Goal: Information Seeking & Learning: Understand process/instructions

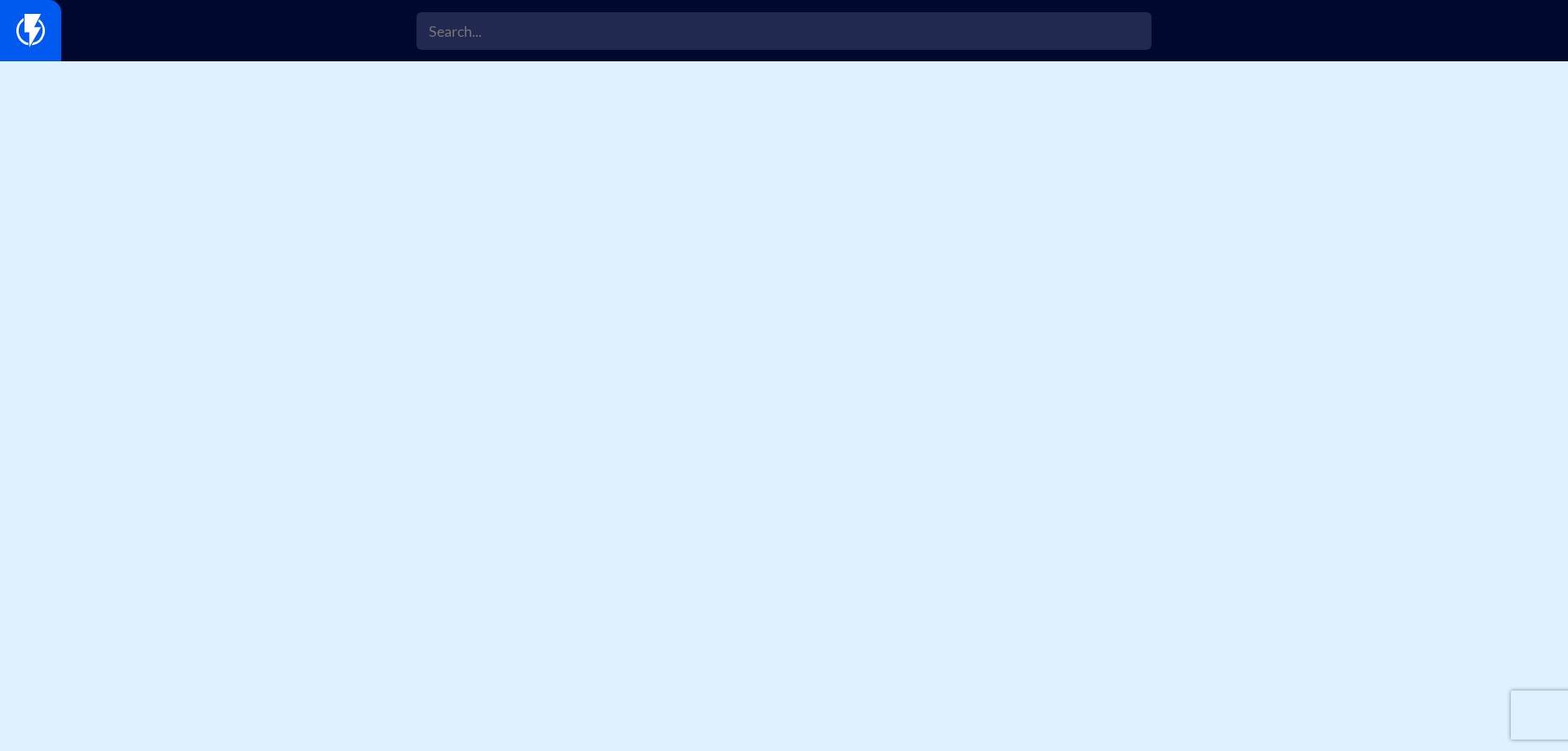
click at [553, 54] on div "Sign in" at bounding box center [784, 31] width 1568 height 61
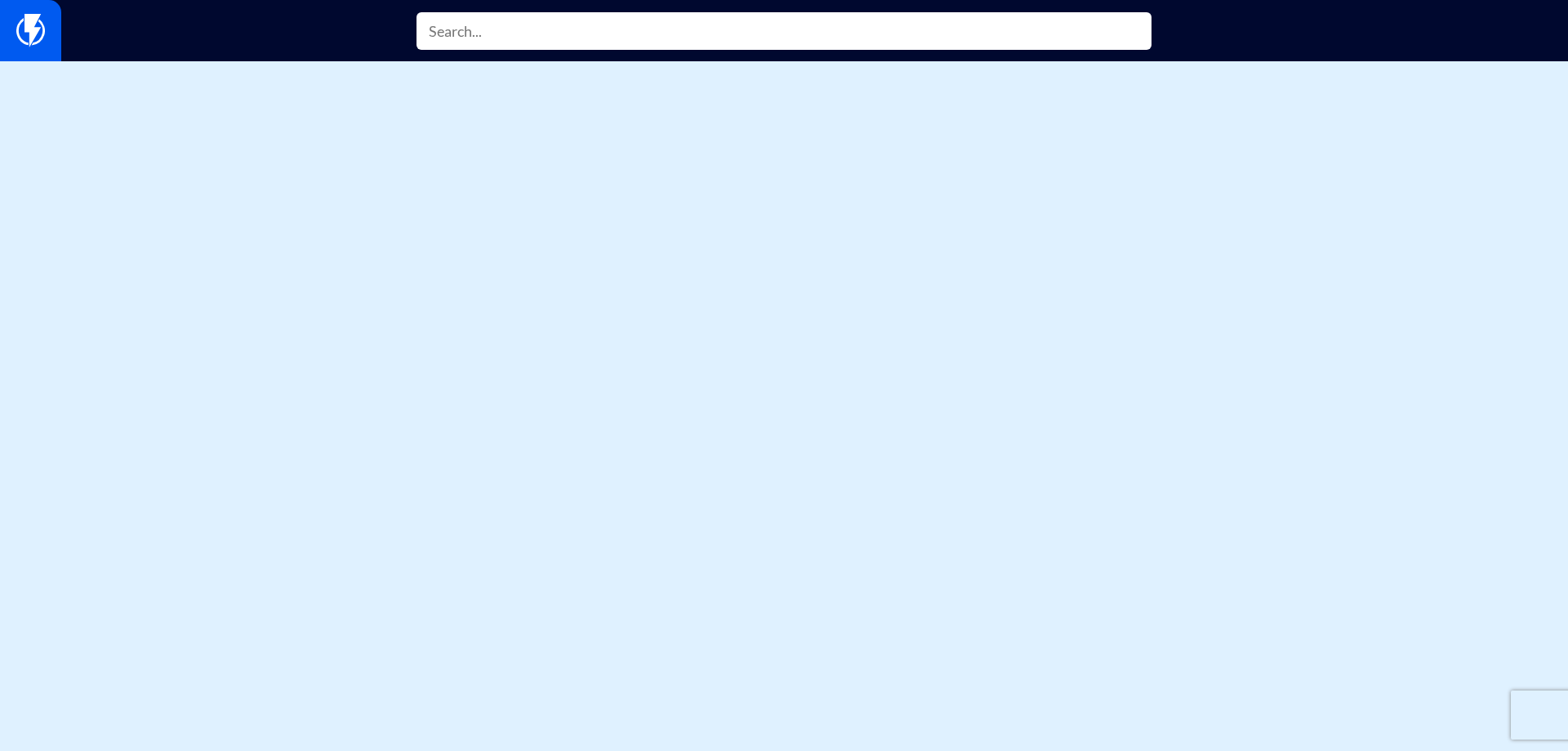
click at [559, 38] on input "text" at bounding box center [784, 31] width 735 height 38
type input "history"
click at [530, 42] on input "get" at bounding box center [784, 31] width 735 height 38
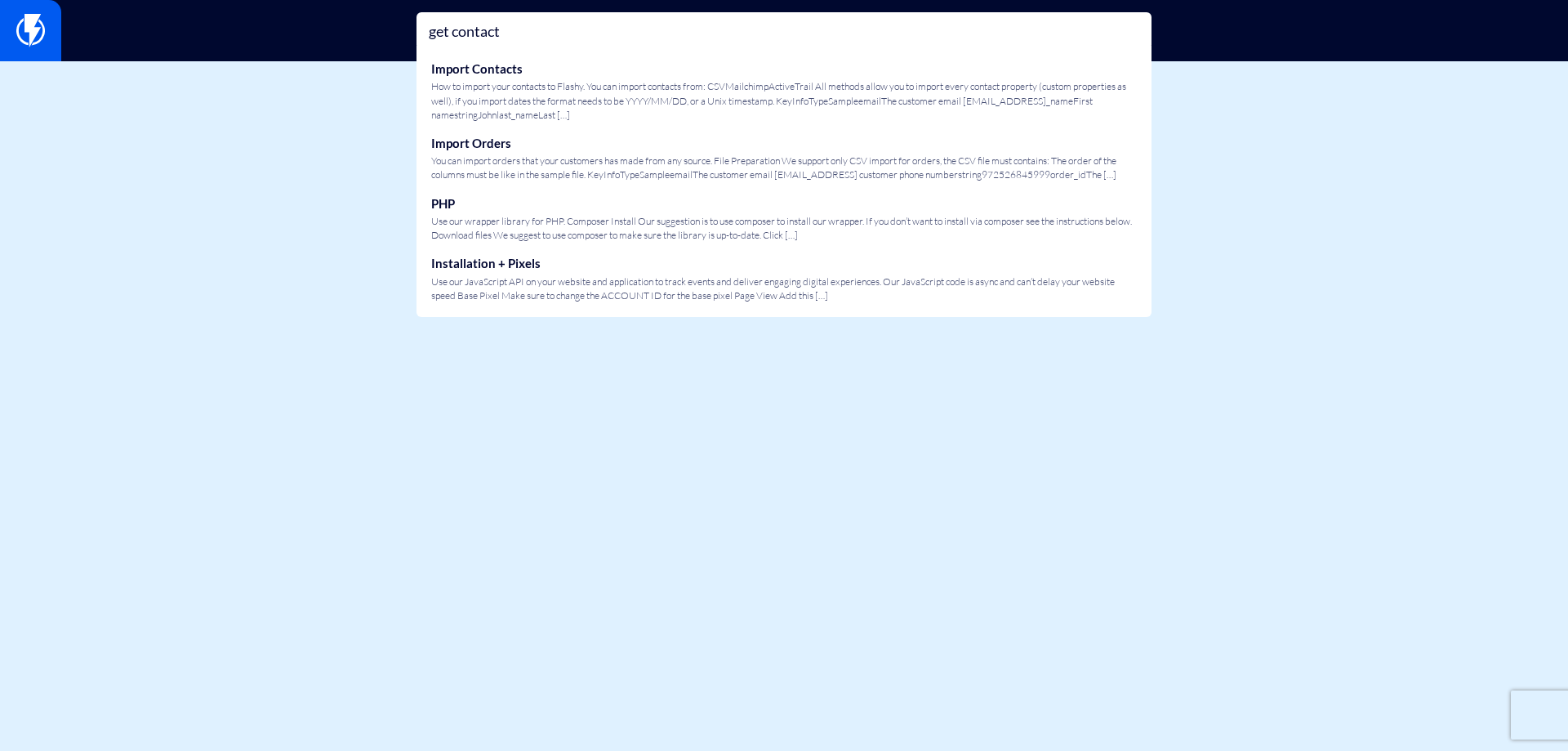
type input "get contact"
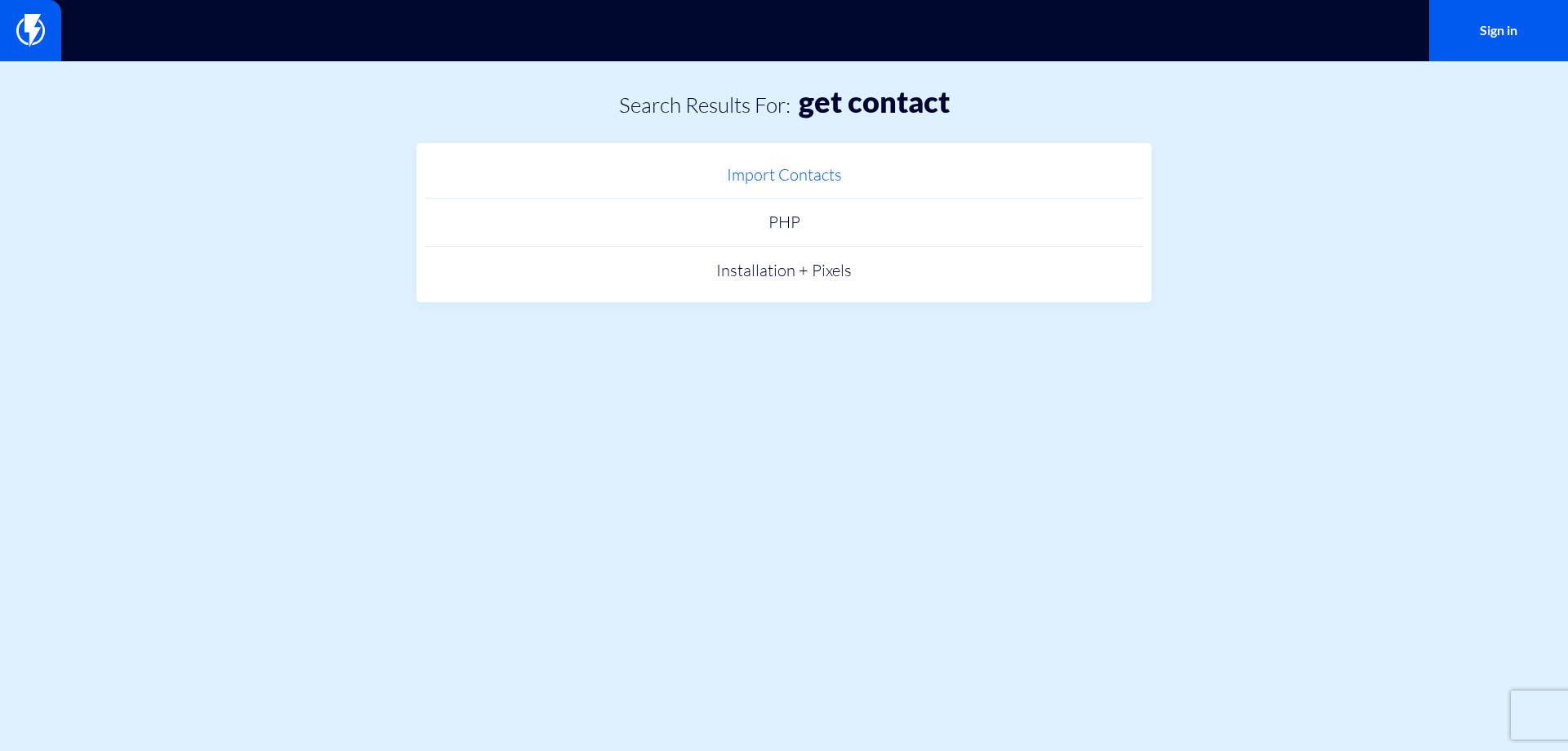
click at [771, 180] on link "Import Contacts" at bounding box center [784, 175] width 719 height 48
click at [780, 218] on link "PHP" at bounding box center [784, 222] width 719 height 48
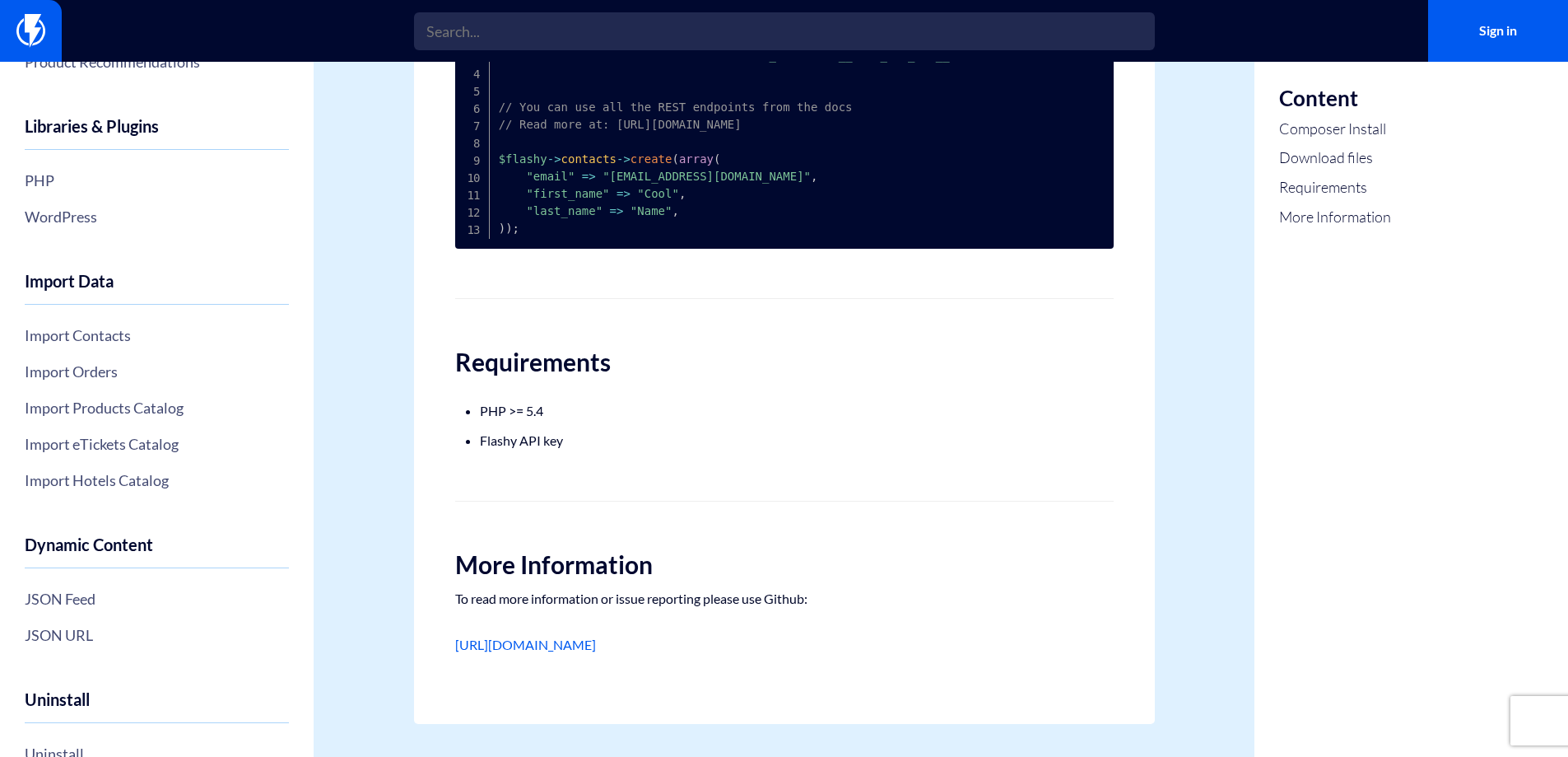
scroll to position [509, 0]
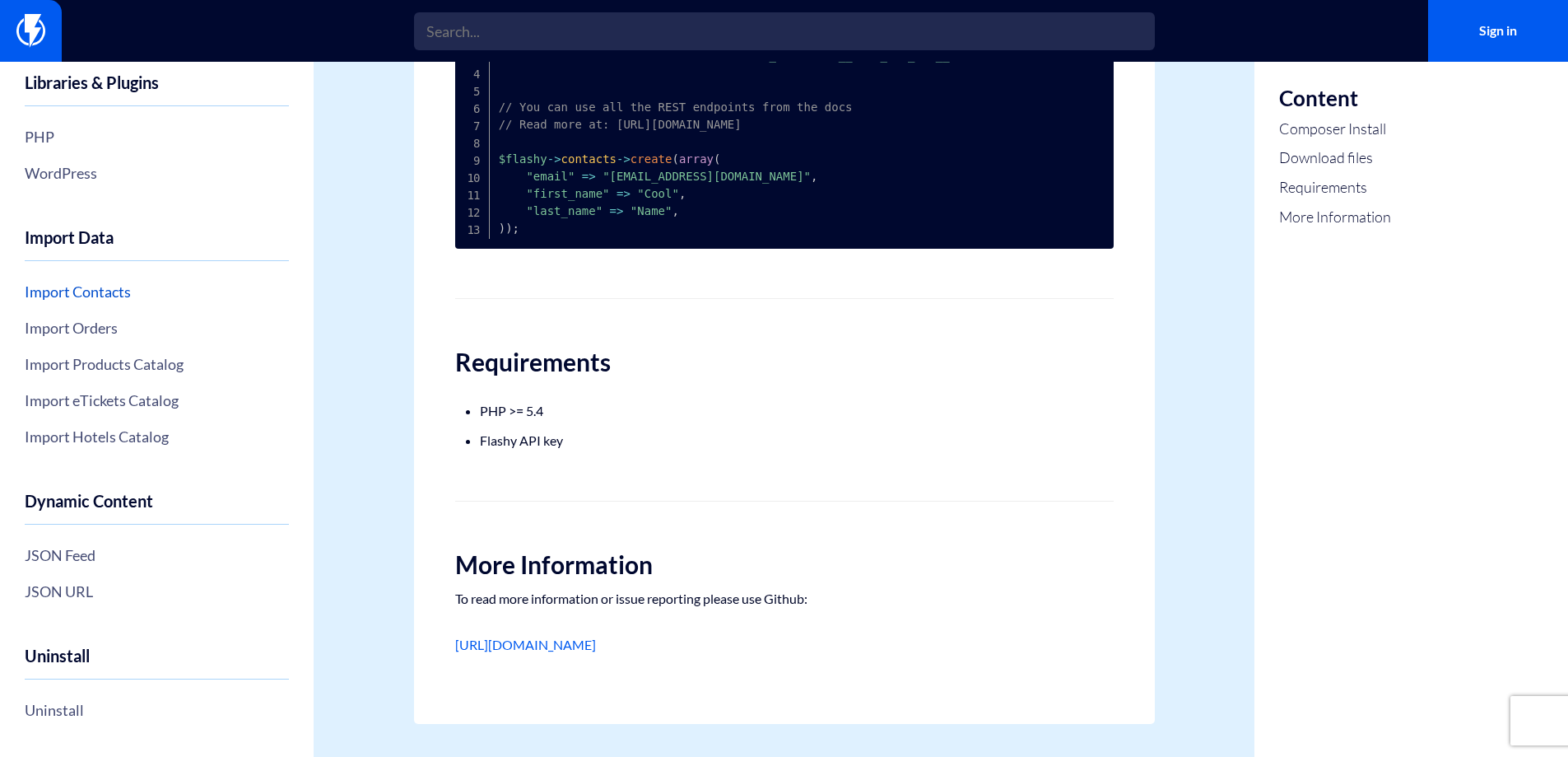
click at [101, 295] on link "Import Contacts" at bounding box center [156, 292] width 264 height 28
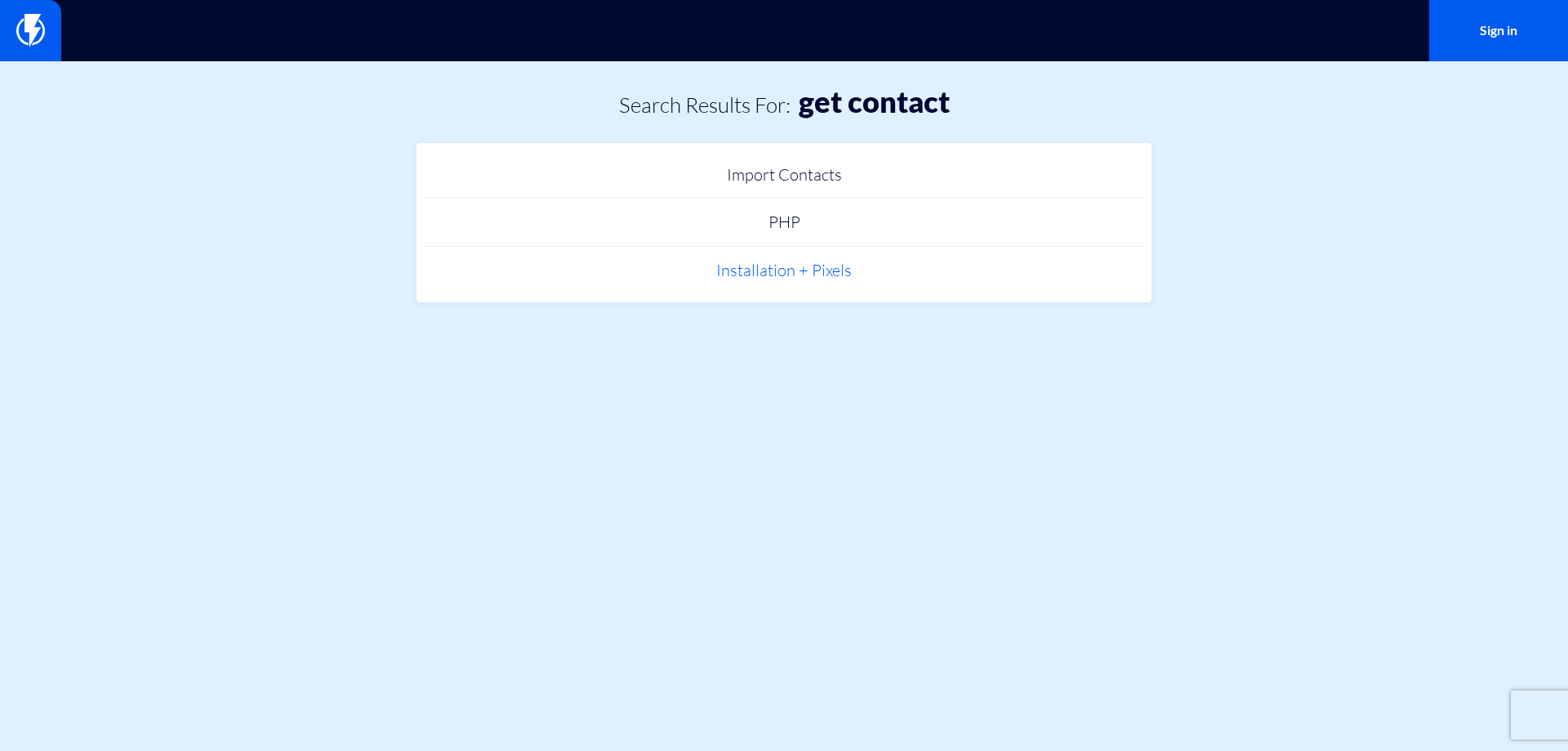
click at [777, 276] on link "Installation + Pixels" at bounding box center [784, 270] width 719 height 48
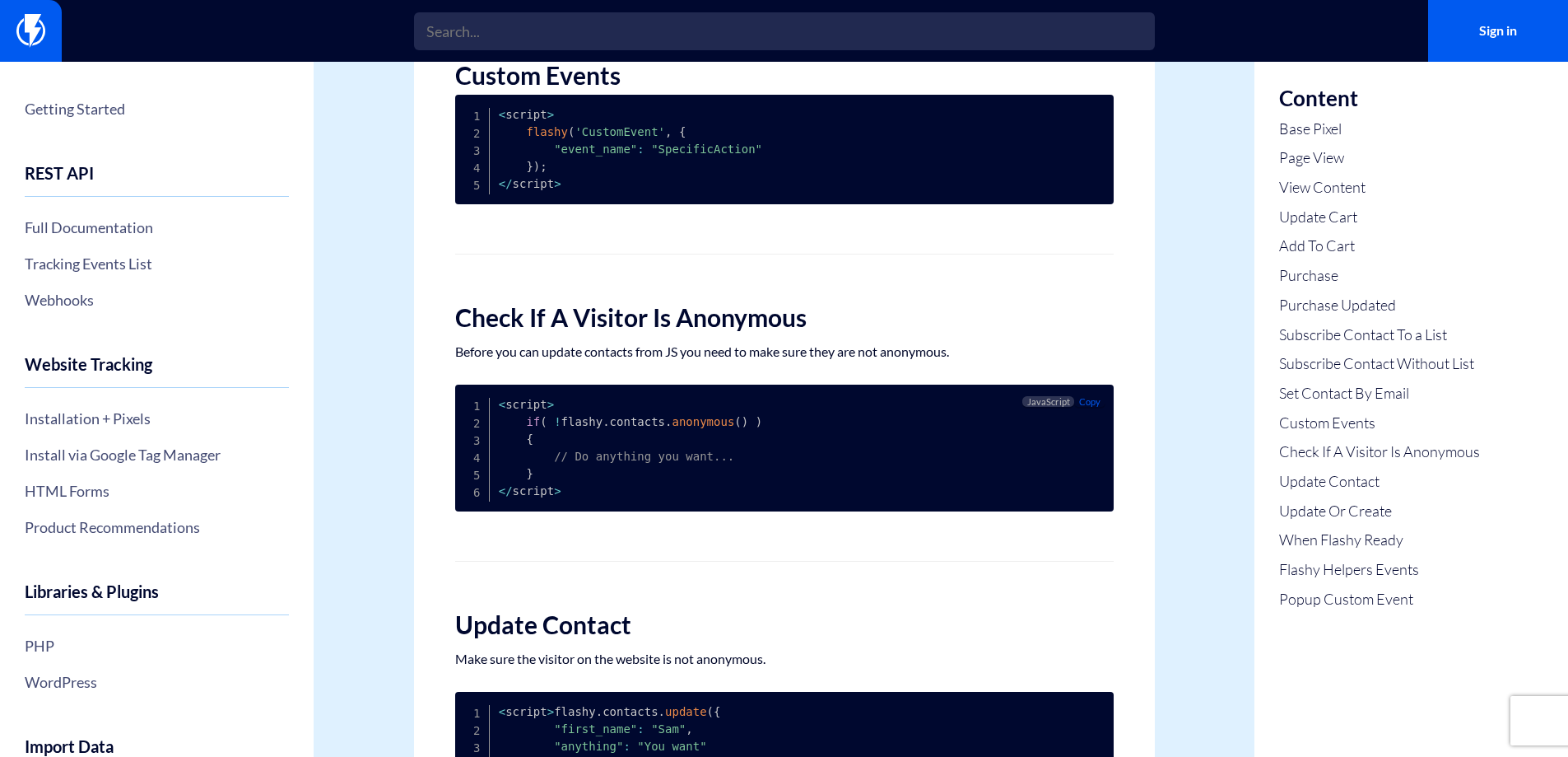
scroll to position [3844, 0]
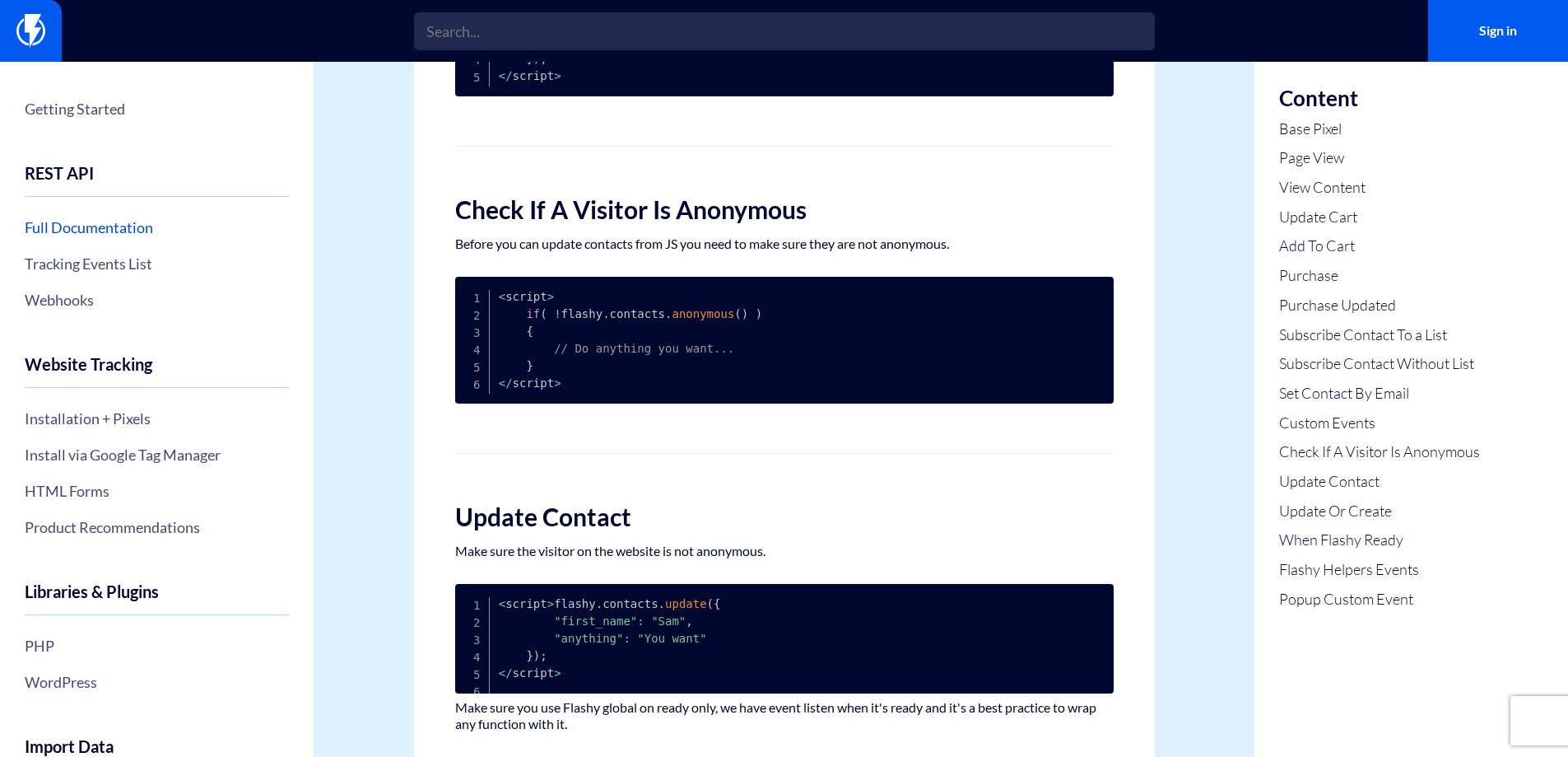
click at [110, 232] on link "Full Documentation" at bounding box center [156, 227] width 264 height 28
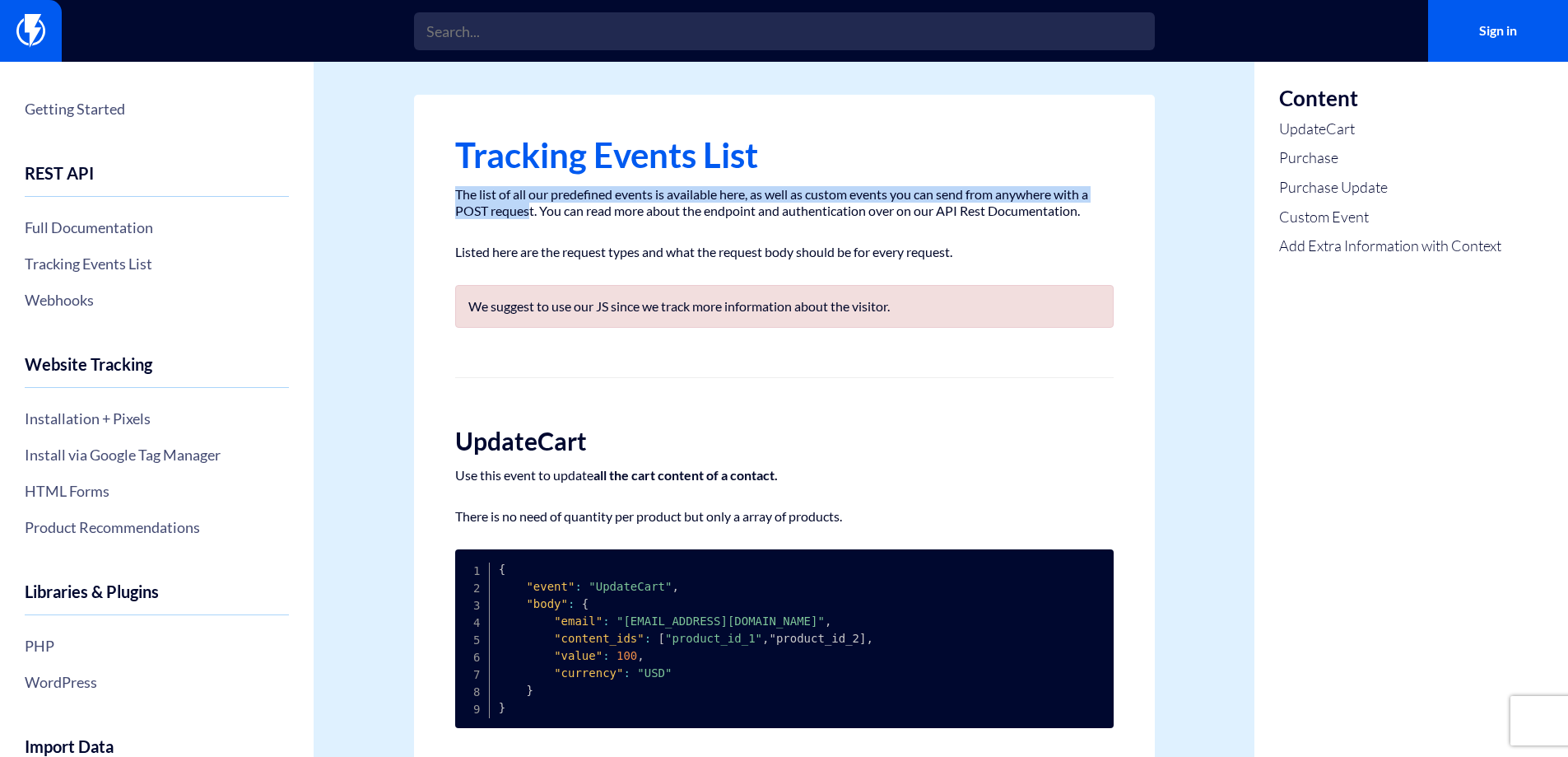
drag, startPoint x: 453, startPoint y: 191, endPoint x: 516, endPoint y: 204, distance: 64.3
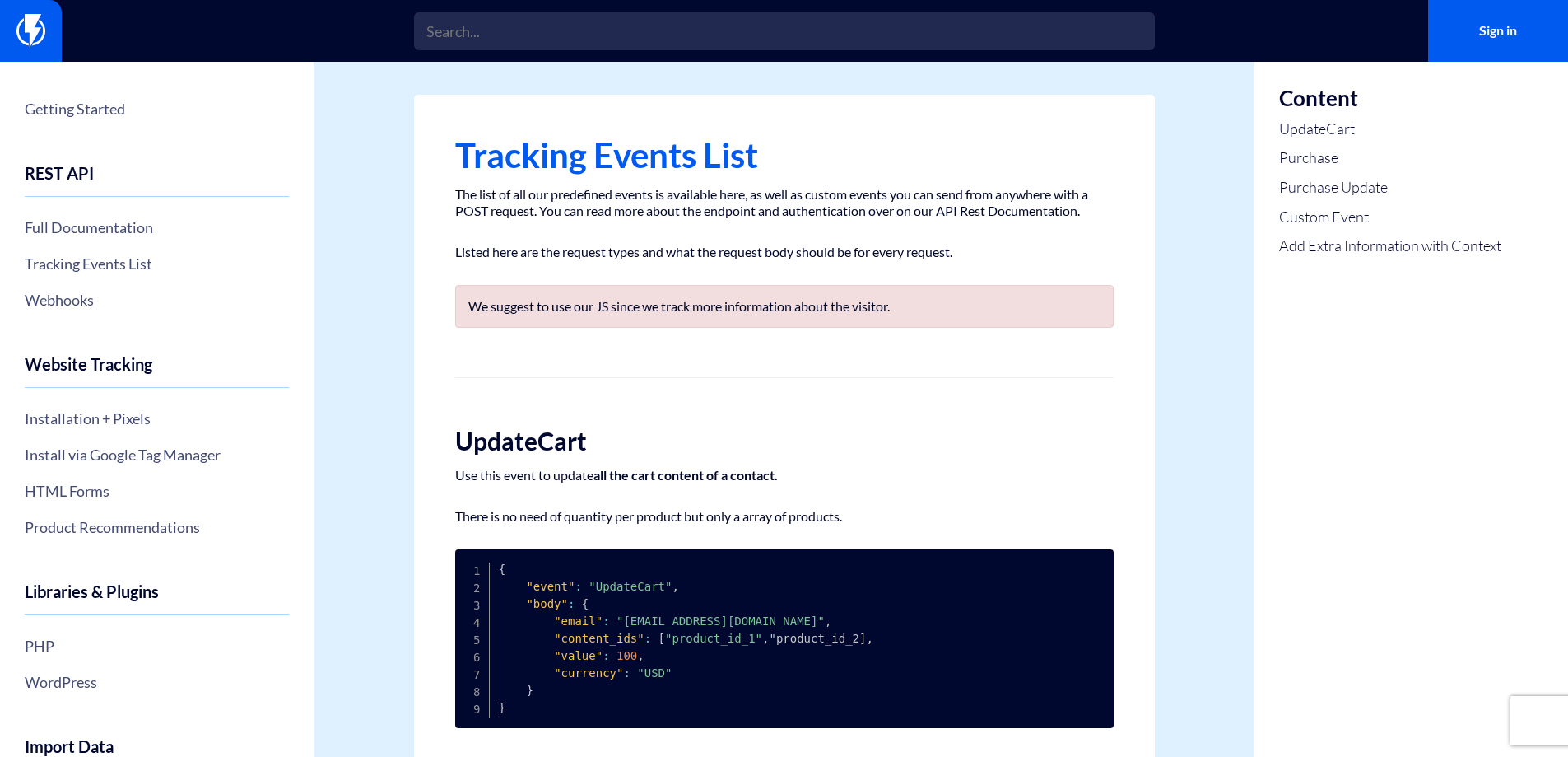
click at [548, 217] on p "The list of all our predefined events is available here, as well as custom even…" at bounding box center [784, 202] width 658 height 33
drag, startPoint x: 548, startPoint y: 217, endPoint x: 613, endPoint y: 217, distance: 65.0
click at [613, 217] on p "The list of all our predefined events is available here, as well as custom even…" at bounding box center [784, 202] width 658 height 33
click at [636, 215] on p "The list of all our predefined events is available here, as well as custom even…" at bounding box center [784, 202] width 658 height 33
drag, startPoint x: 636, startPoint y: 215, endPoint x: 651, endPoint y: 215, distance: 15.0
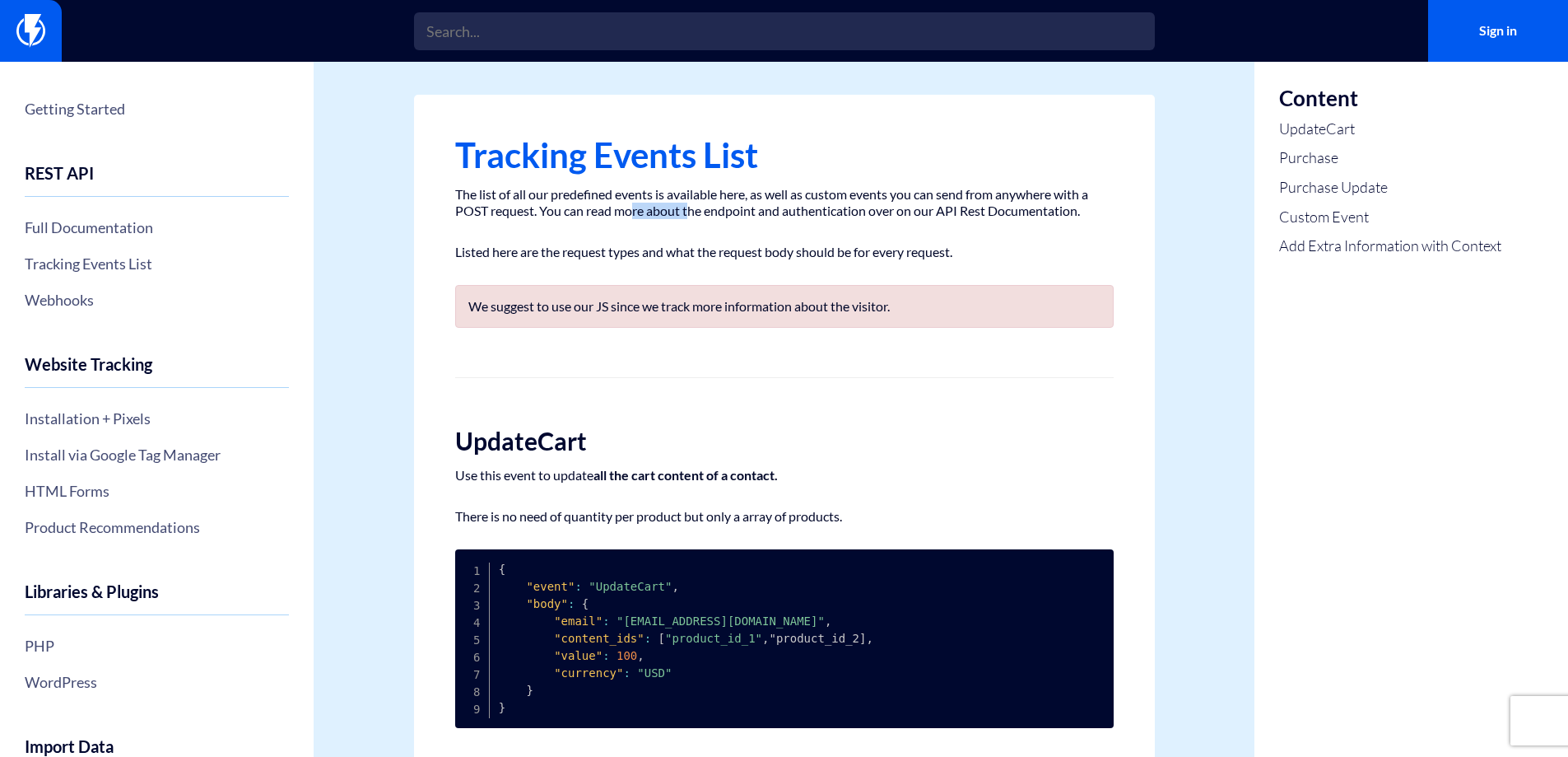
click at [651, 215] on p "The list of all our predefined events is available here, as well as custom even…" at bounding box center [784, 202] width 658 height 33
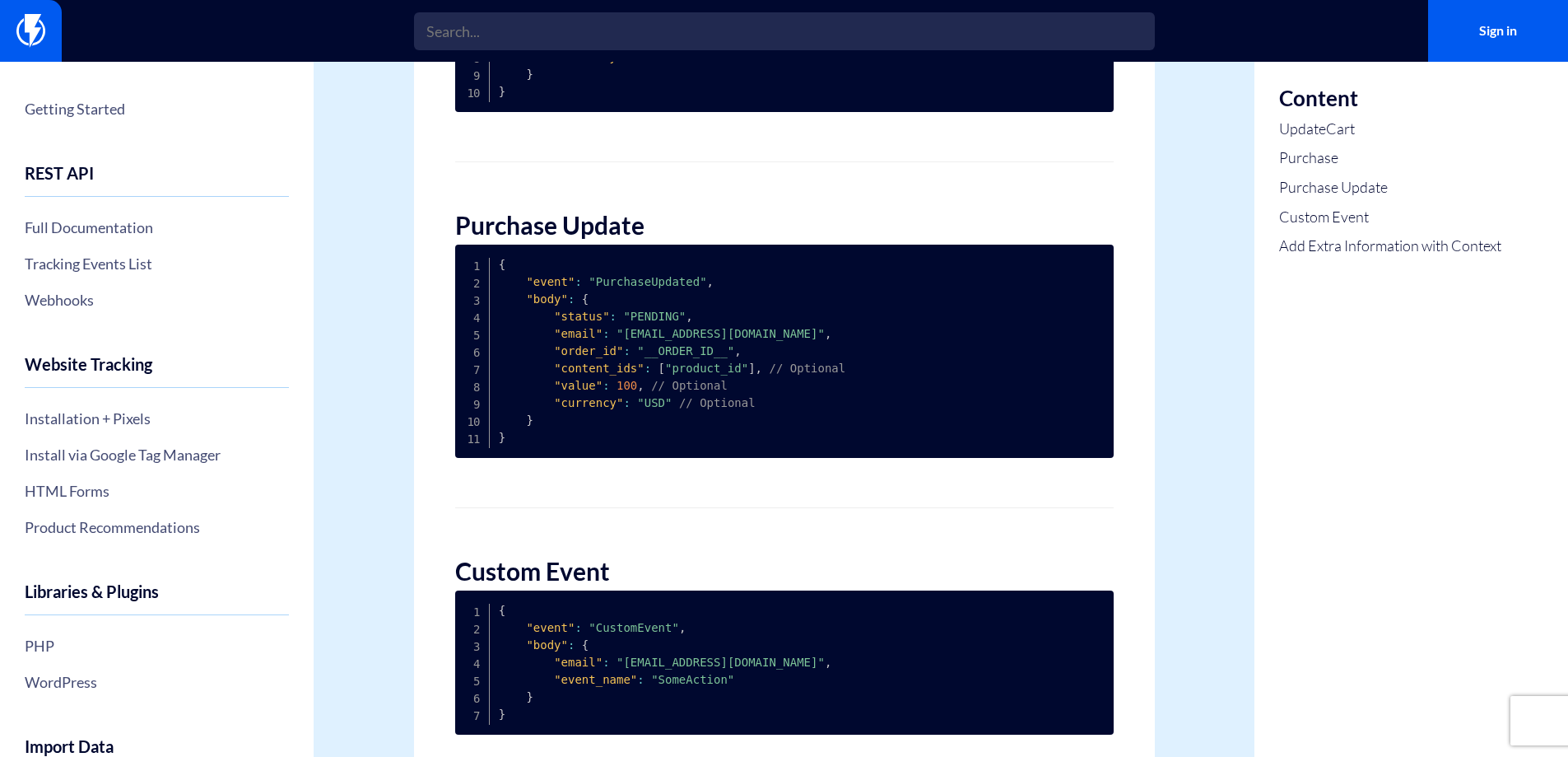
scroll to position [1124, 0]
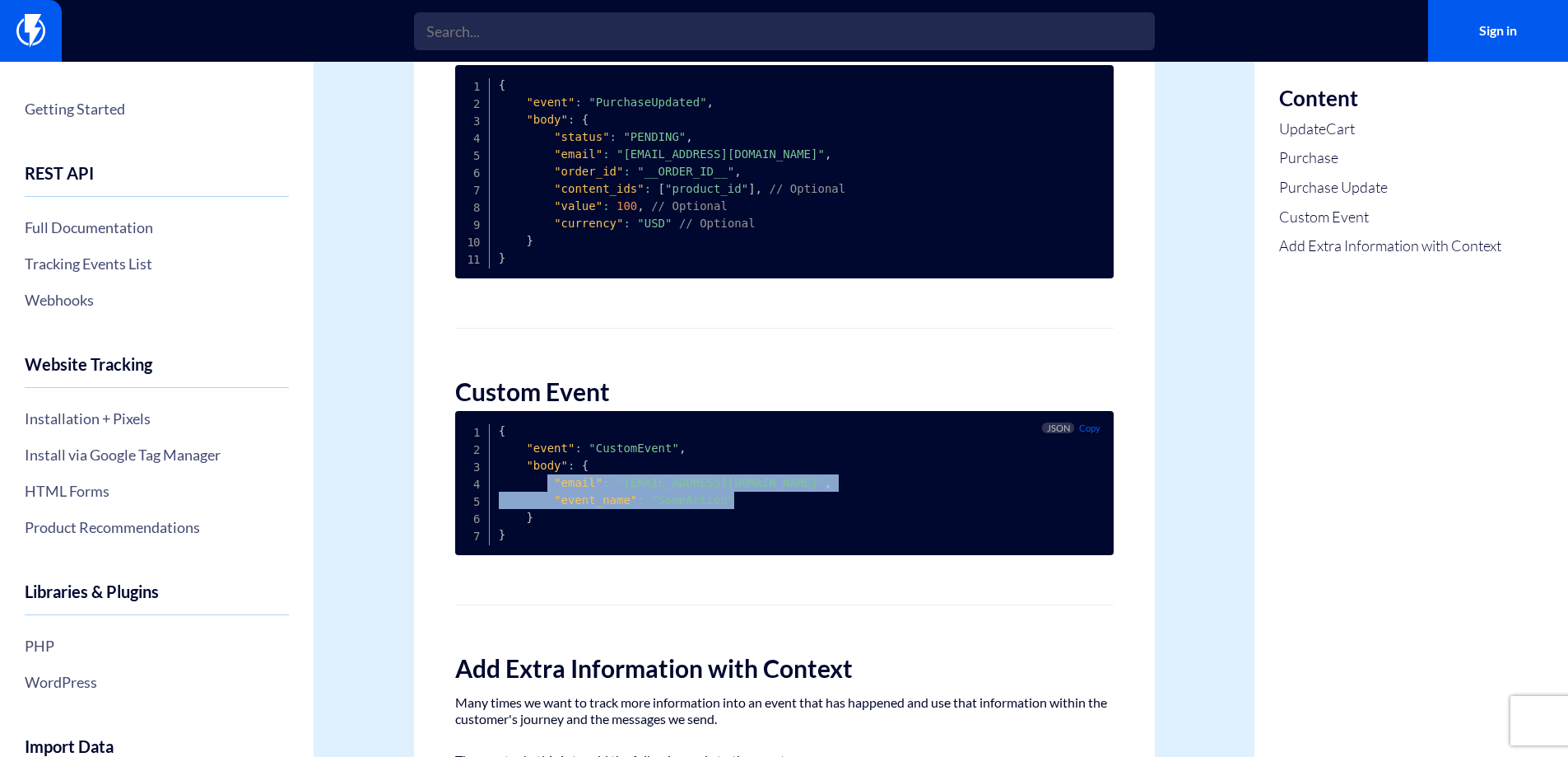
drag, startPoint x: 552, startPoint y: 490, endPoint x: 734, endPoint y: 500, distance: 182.3
click at [734, 500] on pre "{ "event" : "CustomEvent" , "body" : { "email" : "customer@email.com" , "event_…" at bounding box center [784, 483] width 658 height 144
click at [735, 501] on pre "{ "event" : "CustomEvent" , "body" : { "email" : "customer@email.com" , "event_…" at bounding box center [784, 483] width 658 height 144
drag, startPoint x: 735, startPoint y: 501, endPoint x: 552, endPoint y: 501, distance: 183.0
click at [552, 501] on pre "{ "event" : "CustomEvent" , "body" : { "email" : "customer@email.com" , "event_…" at bounding box center [784, 483] width 658 height 144
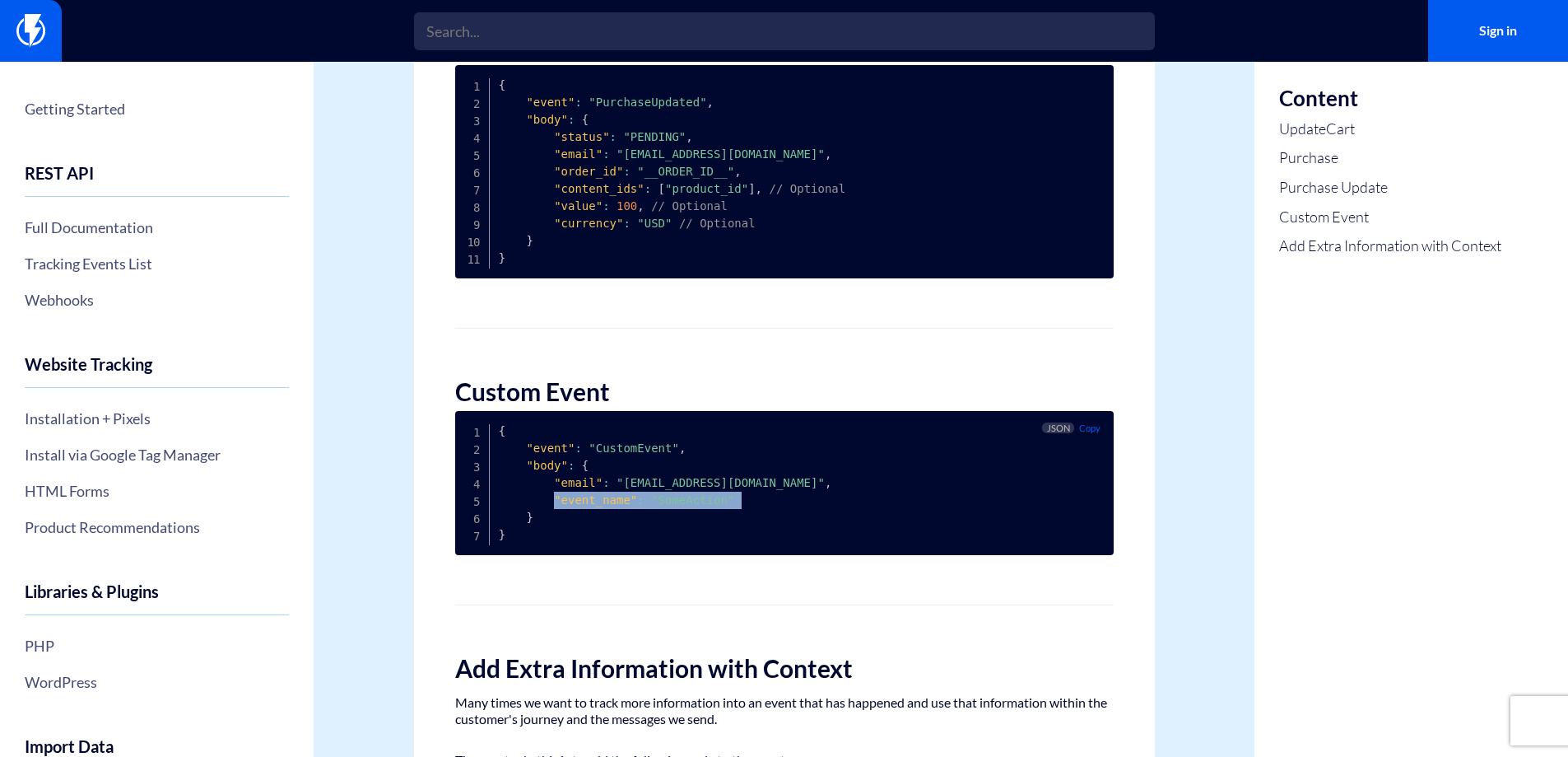
click at [596, 503] on span ""event_name"" at bounding box center [596, 500] width 83 height 13
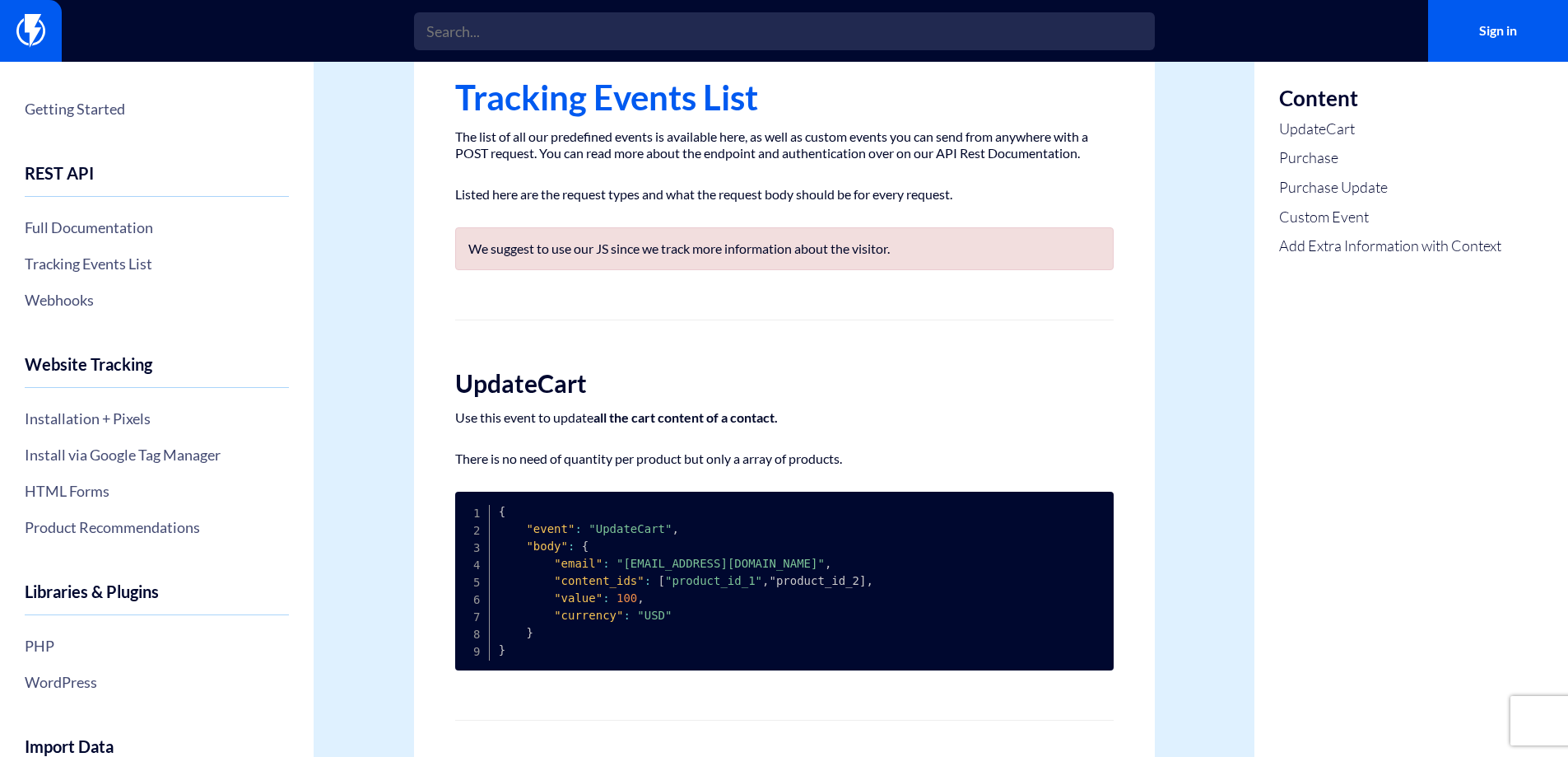
scroll to position [0, 0]
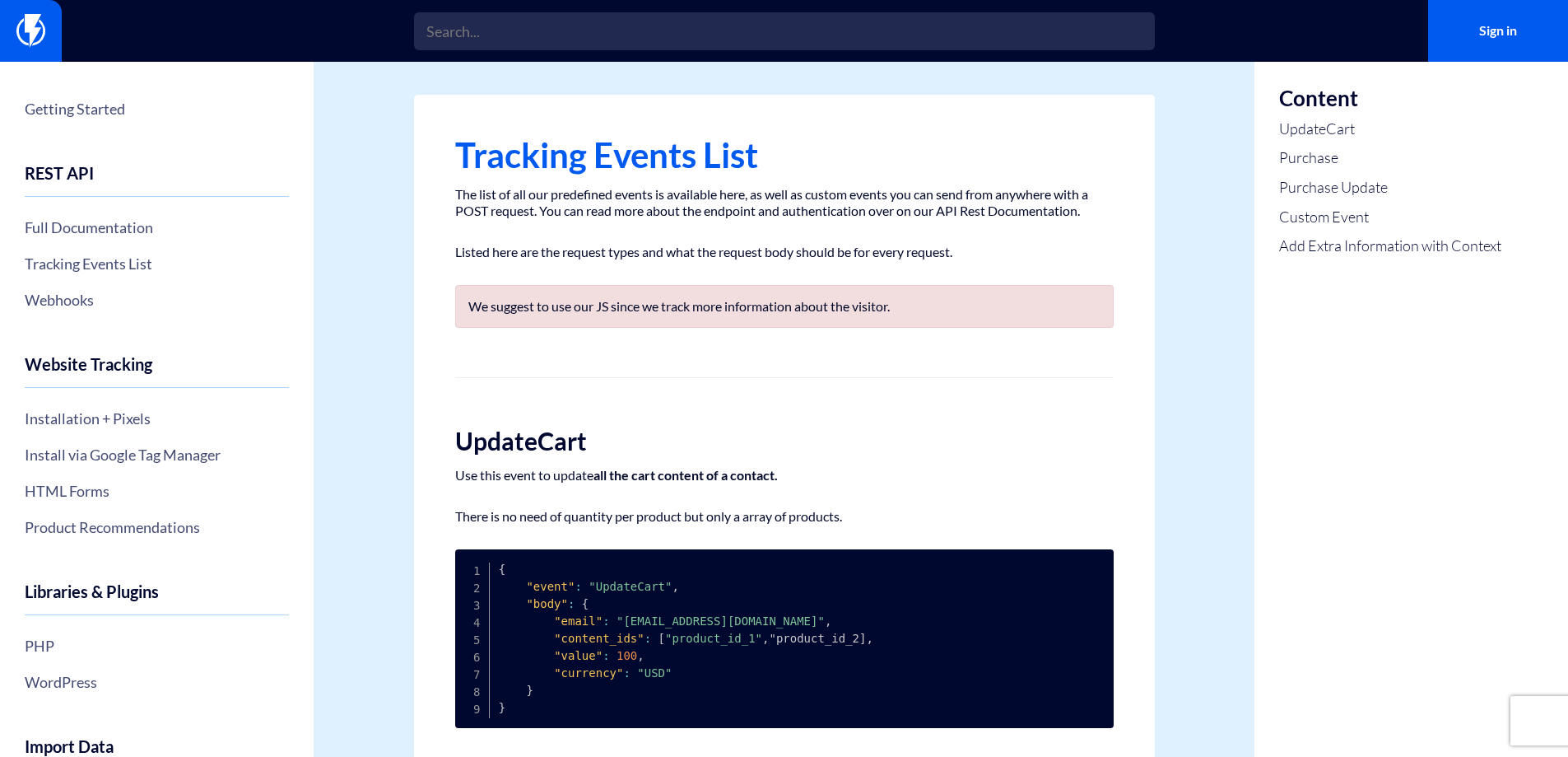
drag, startPoint x: 1283, startPoint y: 94, endPoint x: 1542, endPoint y: 332, distance: 351.7
drag, startPoint x: 1275, startPoint y: 261, endPoint x: 1538, endPoint y: 264, distance: 263.0
